Goal: Find specific page/section: Find specific page/section

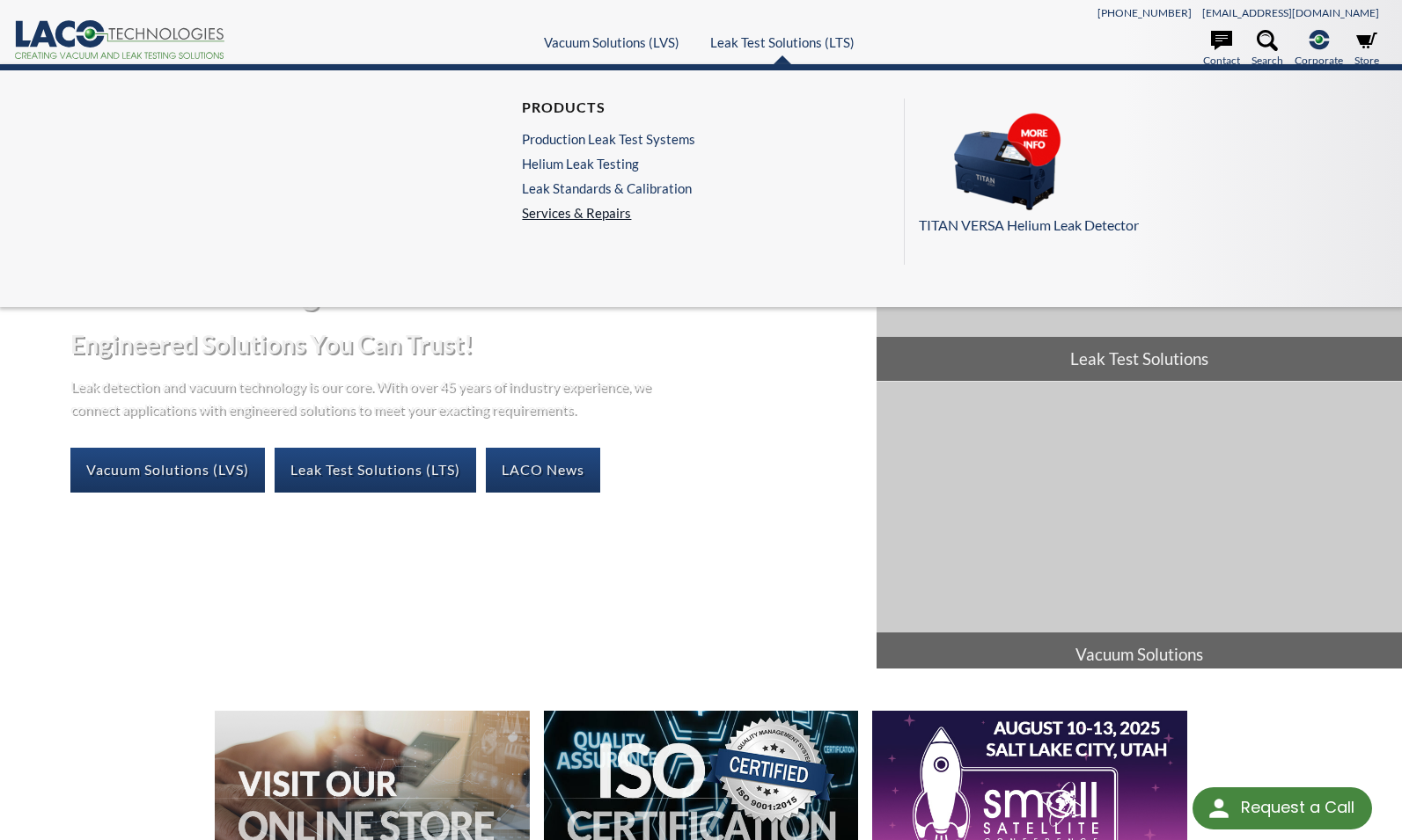
click at [568, 214] on link "Services & Repairs" at bounding box center [613, 212] width 182 height 15
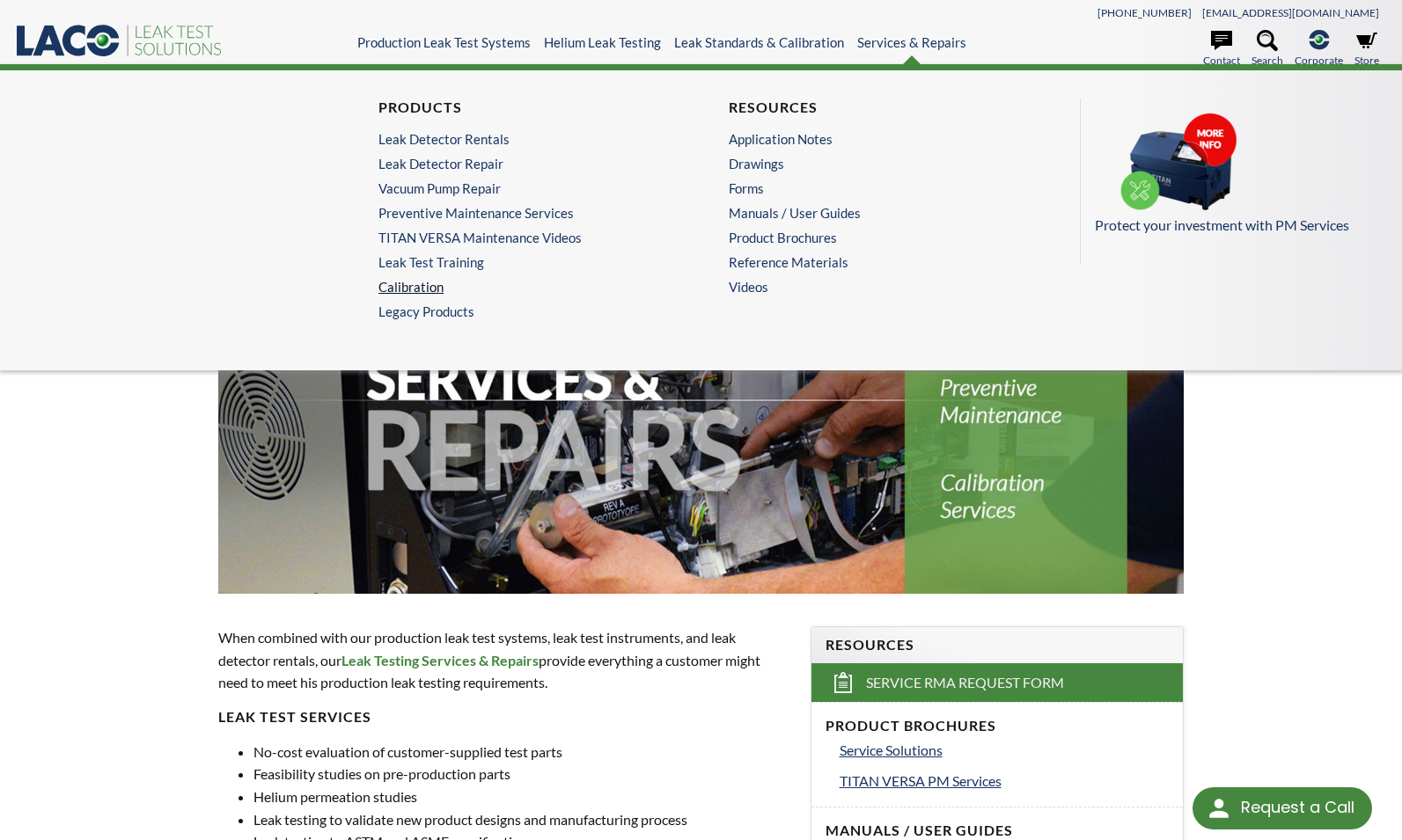
click at [397, 290] on link "Calibration" at bounding box center [521, 286] width 286 height 15
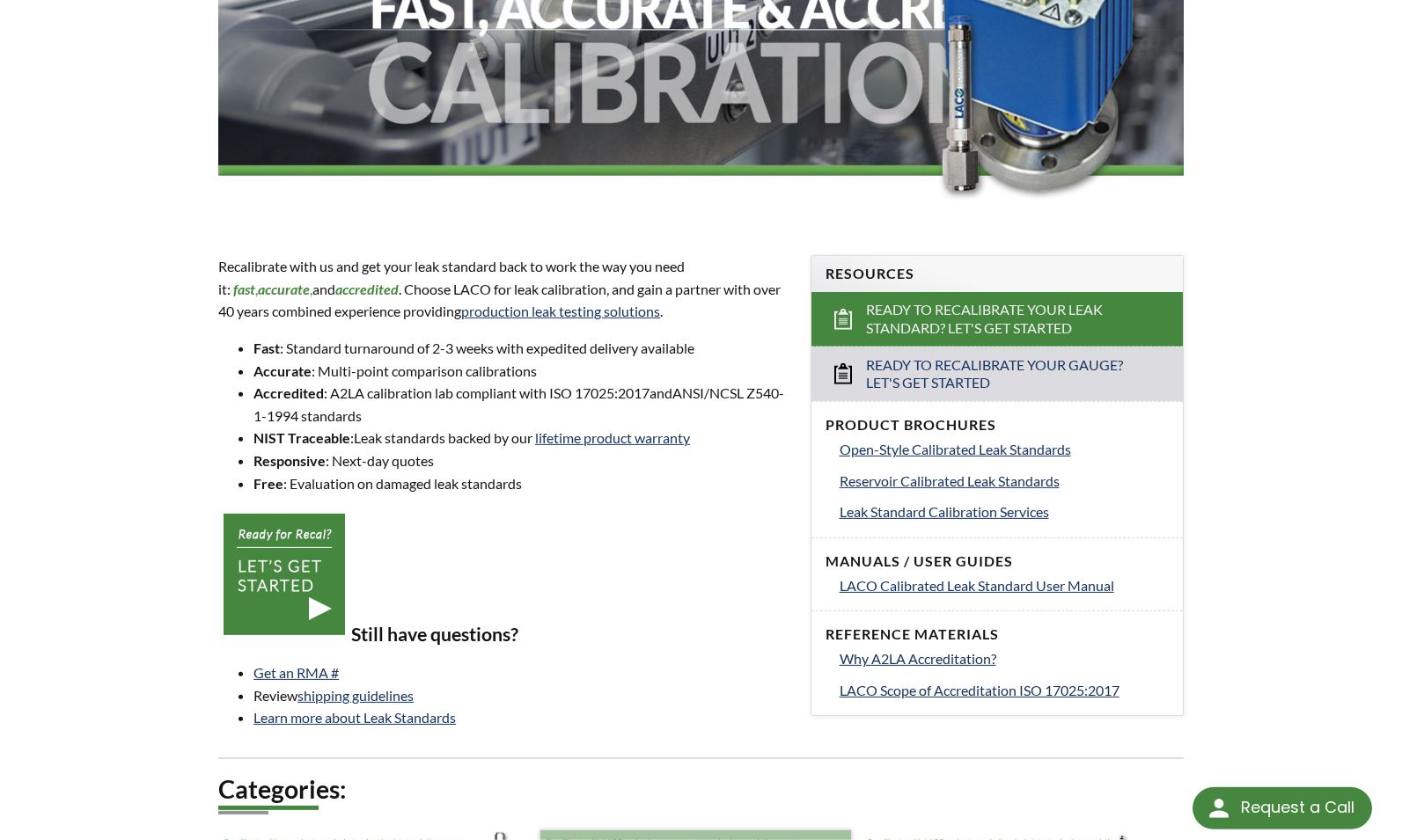
scroll to position [156, 0]
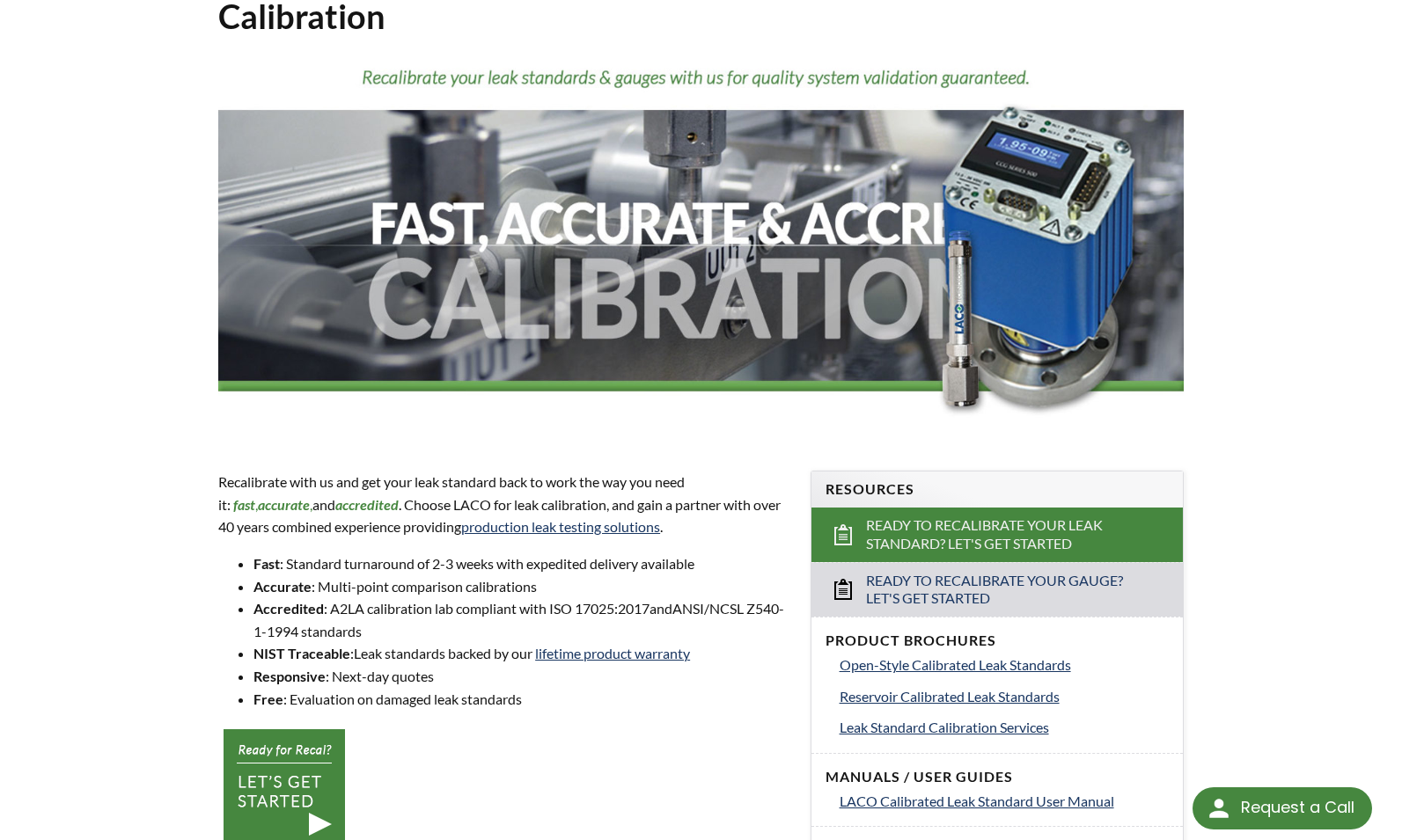
click at [1276, 129] on div "LTS » Services & Repairs » Products » Calibration Calibration Recalibrate with …" at bounding box center [701, 852] width 1402 height 1845
